Goal: Transaction & Acquisition: Register for event/course

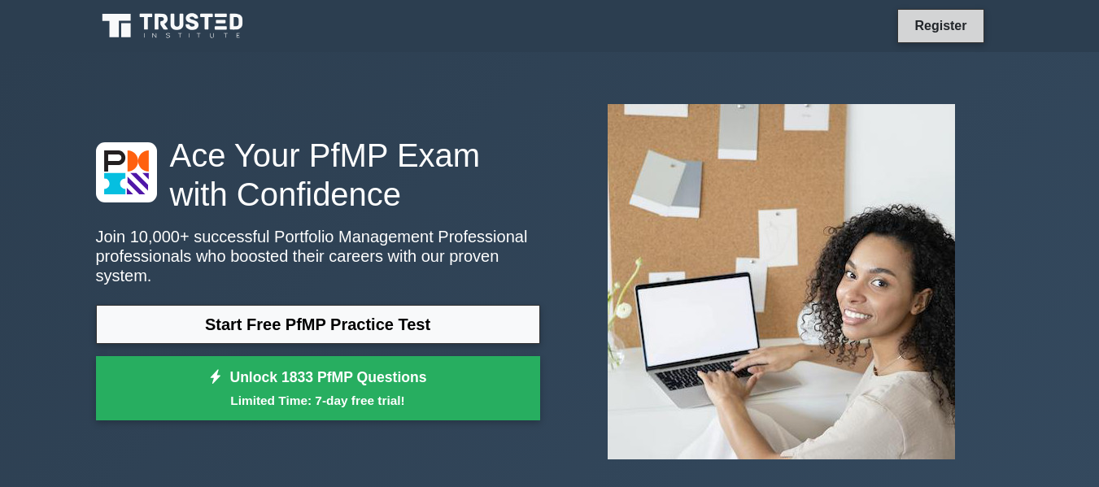
click at [958, 22] on link "Register" at bounding box center [940, 25] width 72 height 20
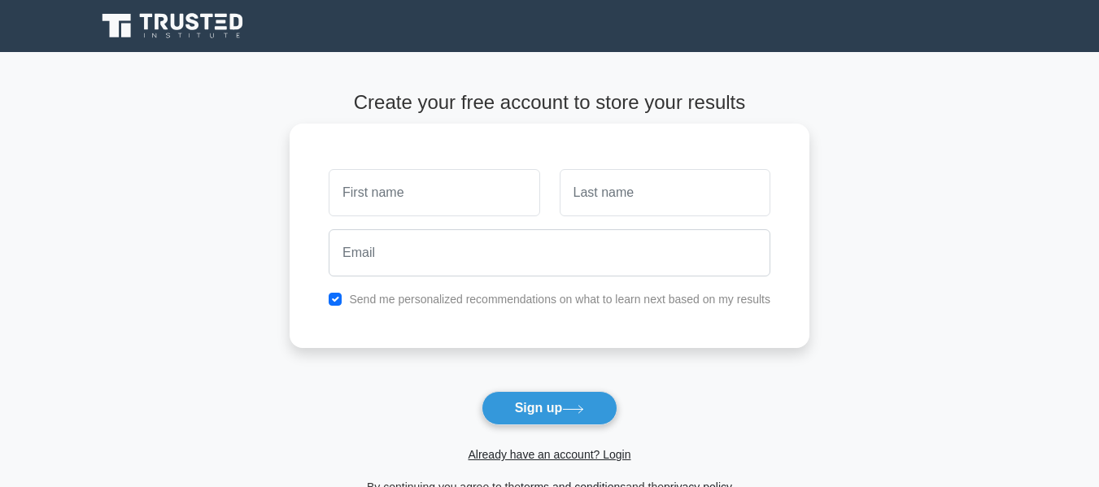
click at [424, 207] on input "text" at bounding box center [434, 192] width 211 height 47
type input "BUSINGE"
click at [607, 191] on input "text" at bounding box center [664, 192] width 211 height 47
type input "KISEMBO HANOCH"
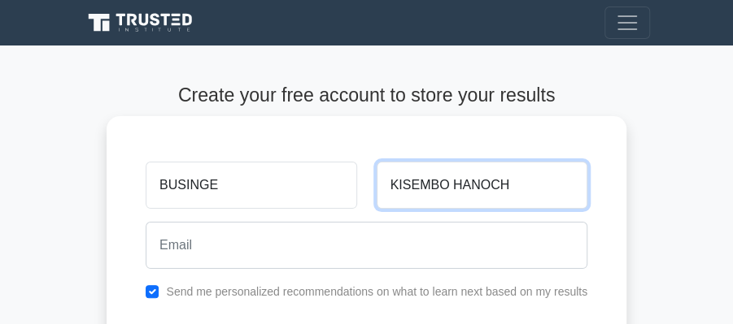
drag, startPoint x: 443, startPoint y: 189, endPoint x: 391, endPoint y: 187, distance: 52.1
click at [391, 187] on input "KISEMBO HANOCH" at bounding box center [481, 185] width 211 height 47
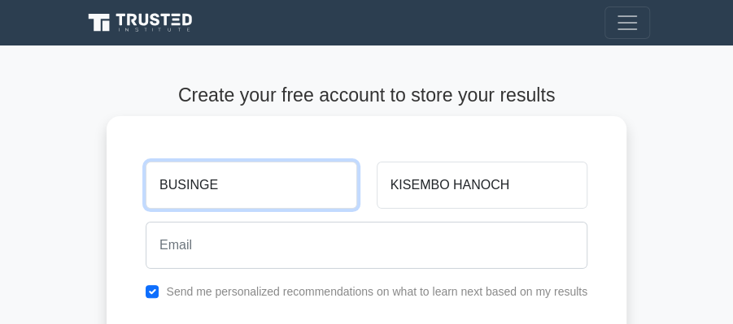
click at [242, 187] on input "BUSINGE" at bounding box center [251, 185] width 211 height 47
type input "B"
drag, startPoint x: 242, startPoint y: 187, endPoint x: 216, endPoint y: 155, distance: 41.2
click at [246, 203] on input "text" at bounding box center [251, 185] width 211 height 47
paste input "KISEMBO"
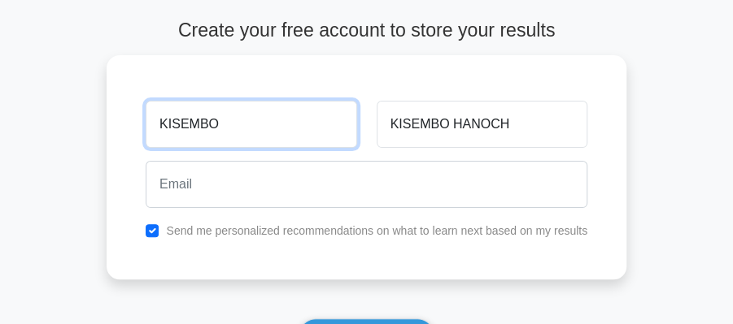
scroll to position [66, 0]
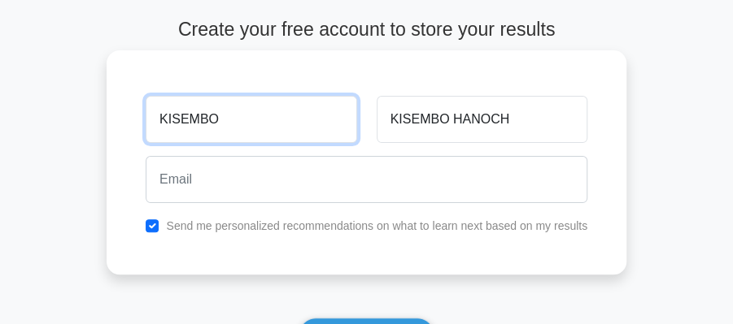
type input "KISEMBO"
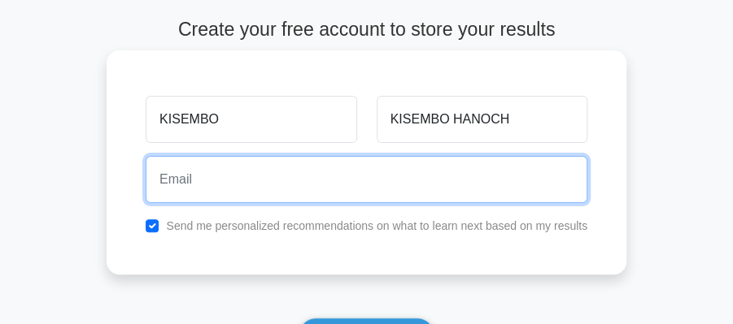
click at [365, 172] on input "email" at bounding box center [367, 179] width 442 height 47
type input "kisembohanoch@gmail.com"
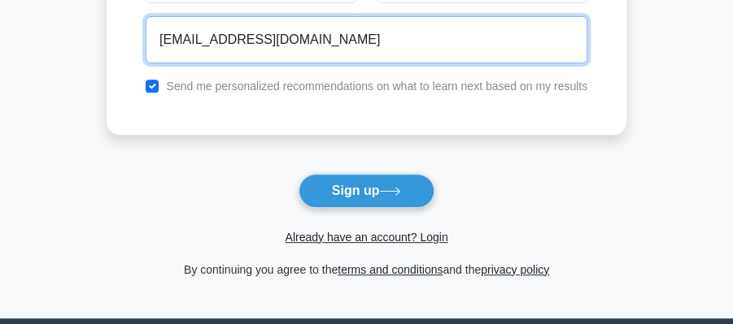
scroll to position [211, 0]
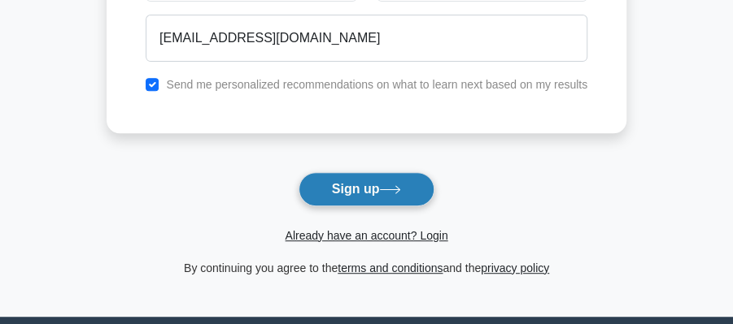
click at [363, 185] on button "Sign up" at bounding box center [366, 189] width 137 height 34
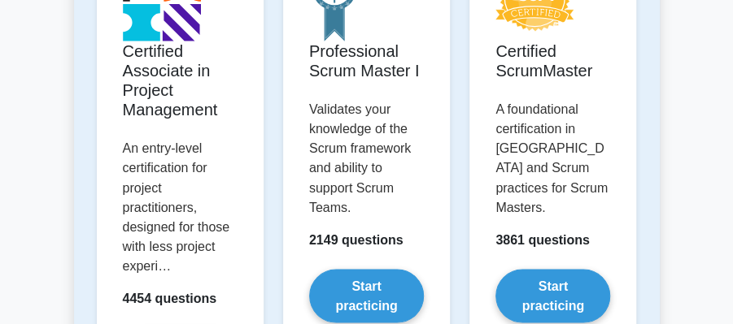
scroll to position [935, 0]
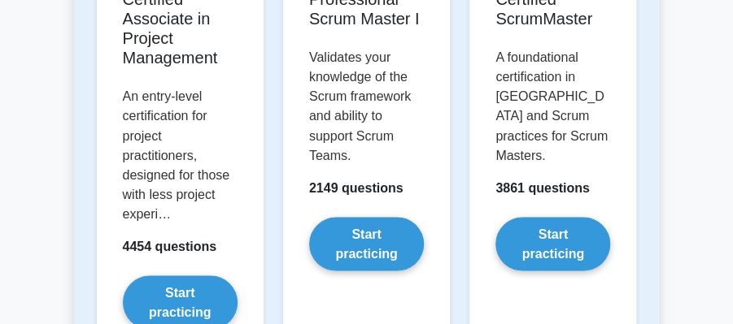
scroll to position [0, 0]
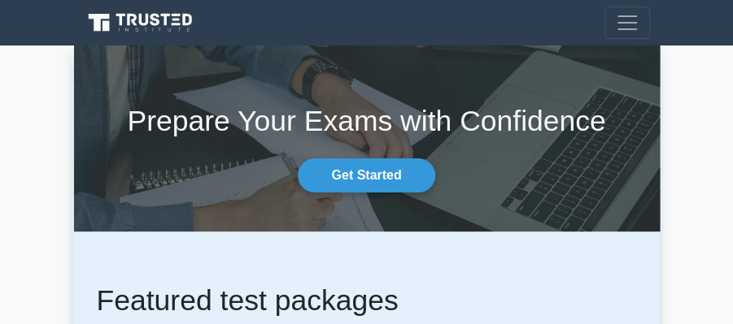
drag, startPoint x: 737, startPoint y: 55, endPoint x: 677, endPoint y: -20, distance: 96.6
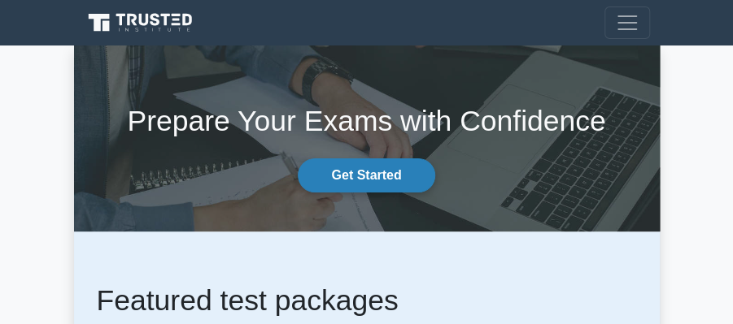
click at [350, 169] on link "Get Started" at bounding box center [366, 176] width 137 height 34
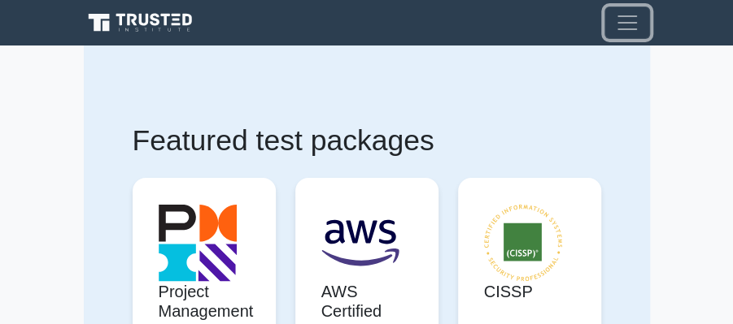
click at [622, 20] on span "Toggle navigation" at bounding box center [627, 23] width 24 height 24
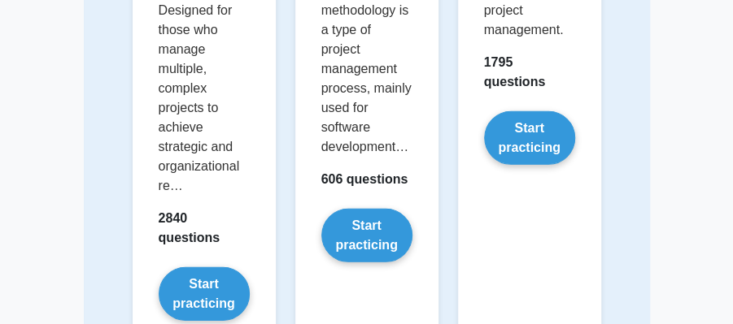
scroll to position [1665, 0]
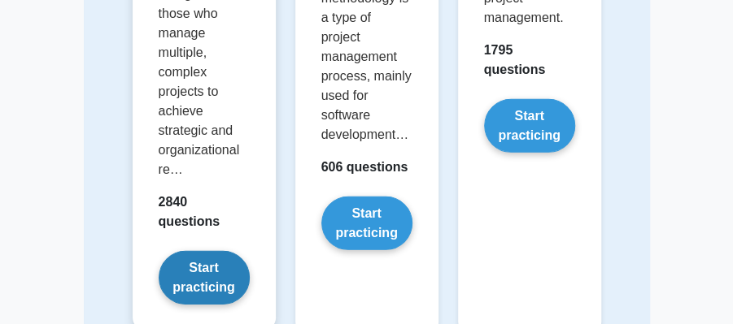
click at [203, 251] on link "Start practicing" at bounding box center [204, 278] width 91 height 54
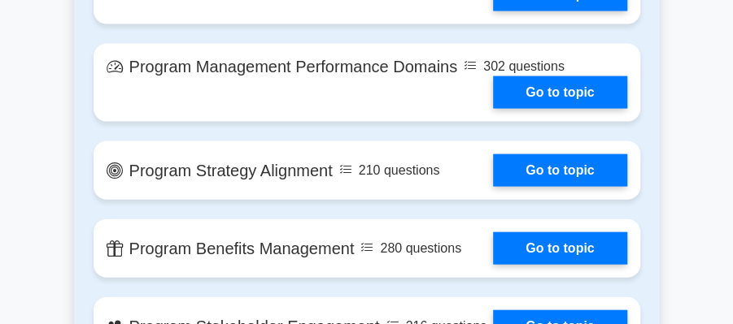
scroll to position [1201, 0]
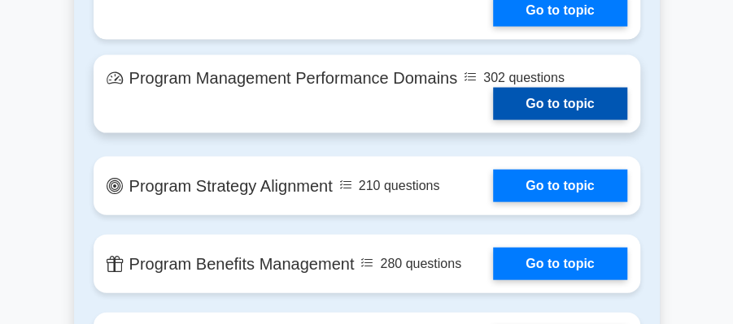
click at [558, 91] on link "Go to topic" at bounding box center [559, 104] width 133 height 33
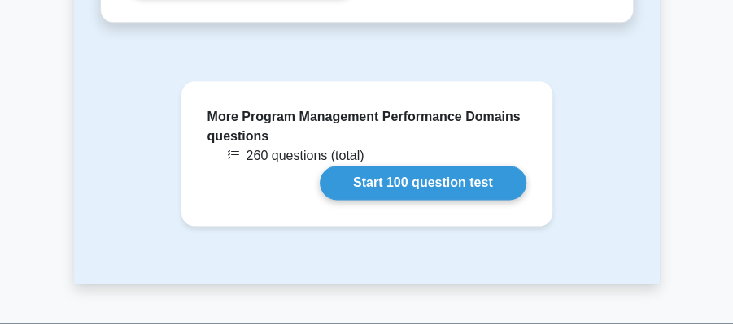
scroll to position [2828, 0]
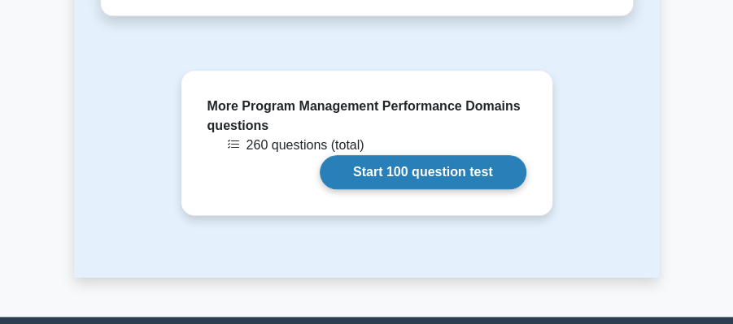
click at [466, 158] on link "Start 100 question test" at bounding box center [423, 172] width 207 height 34
